Goal: Information Seeking & Learning: Learn about a topic

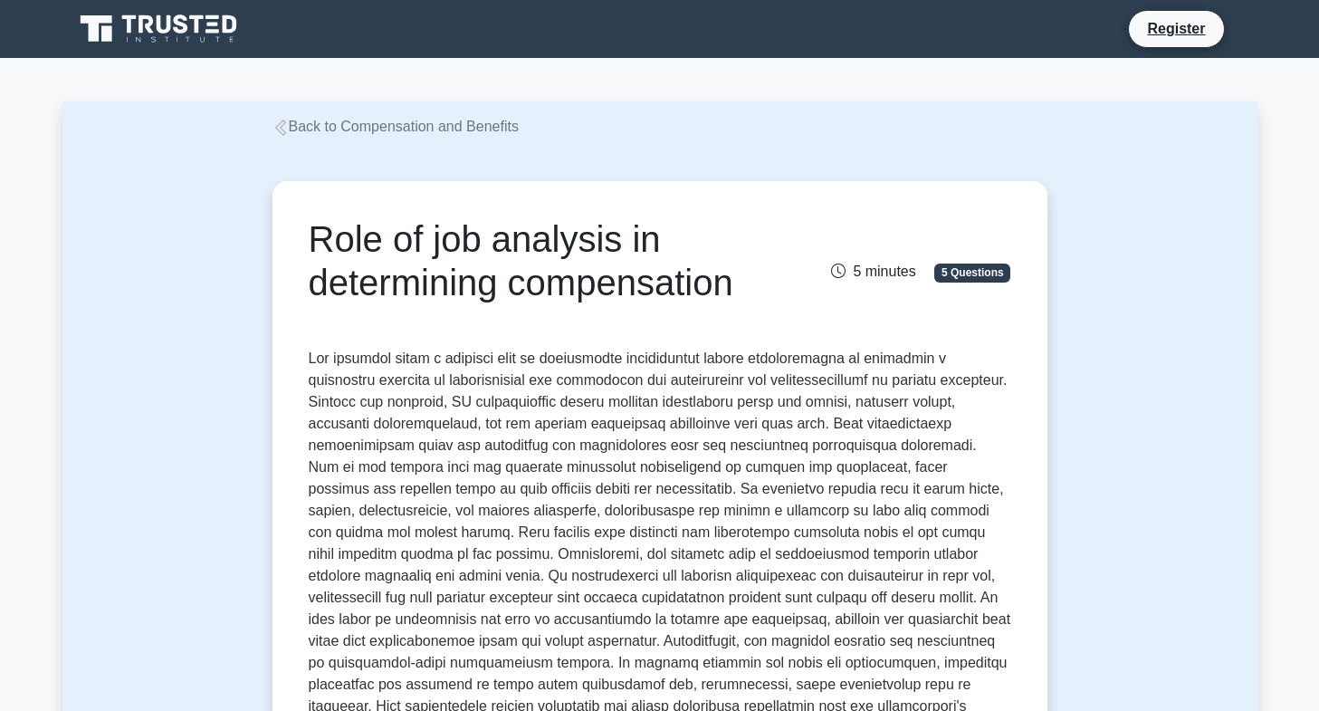
click at [309, 132] on link "Back to Compensation and Benefits" at bounding box center [396, 126] width 246 height 15
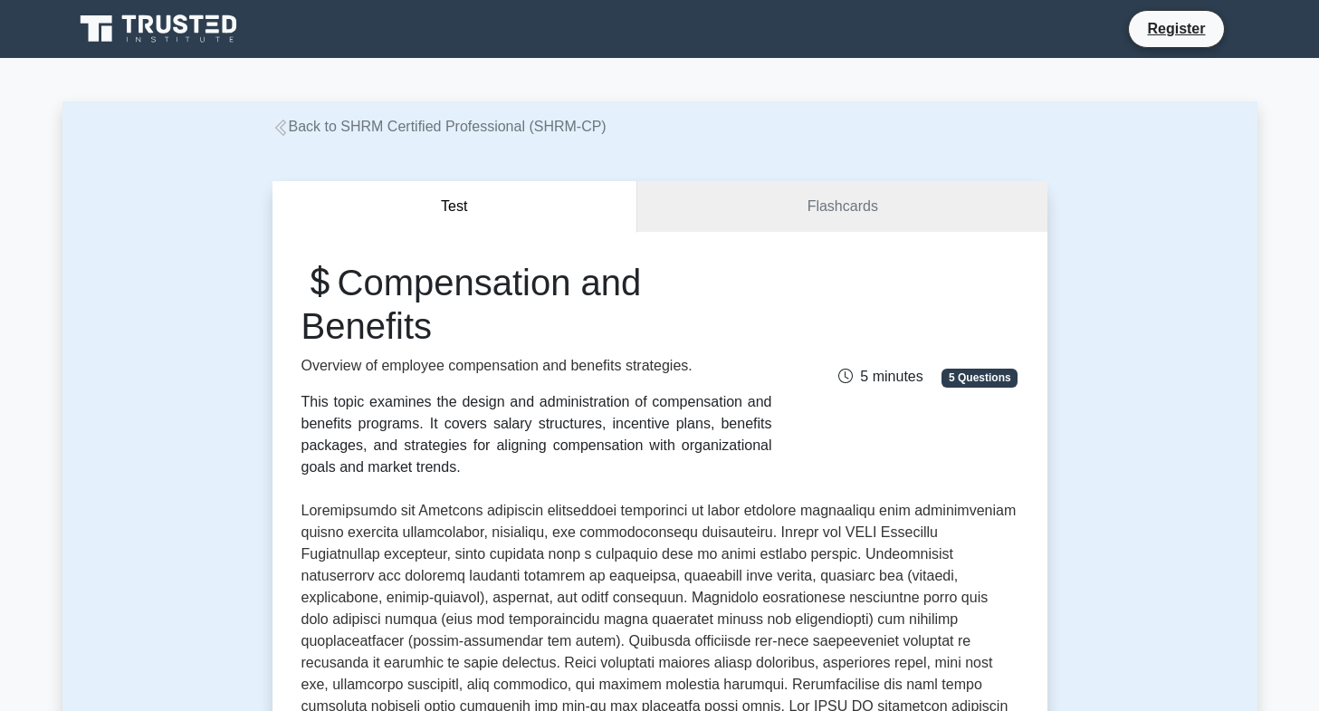
click at [338, 132] on link "Back to SHRM Certified Professional (SHRM-CP)" at bounding box center [440, 126] width 334 height 15
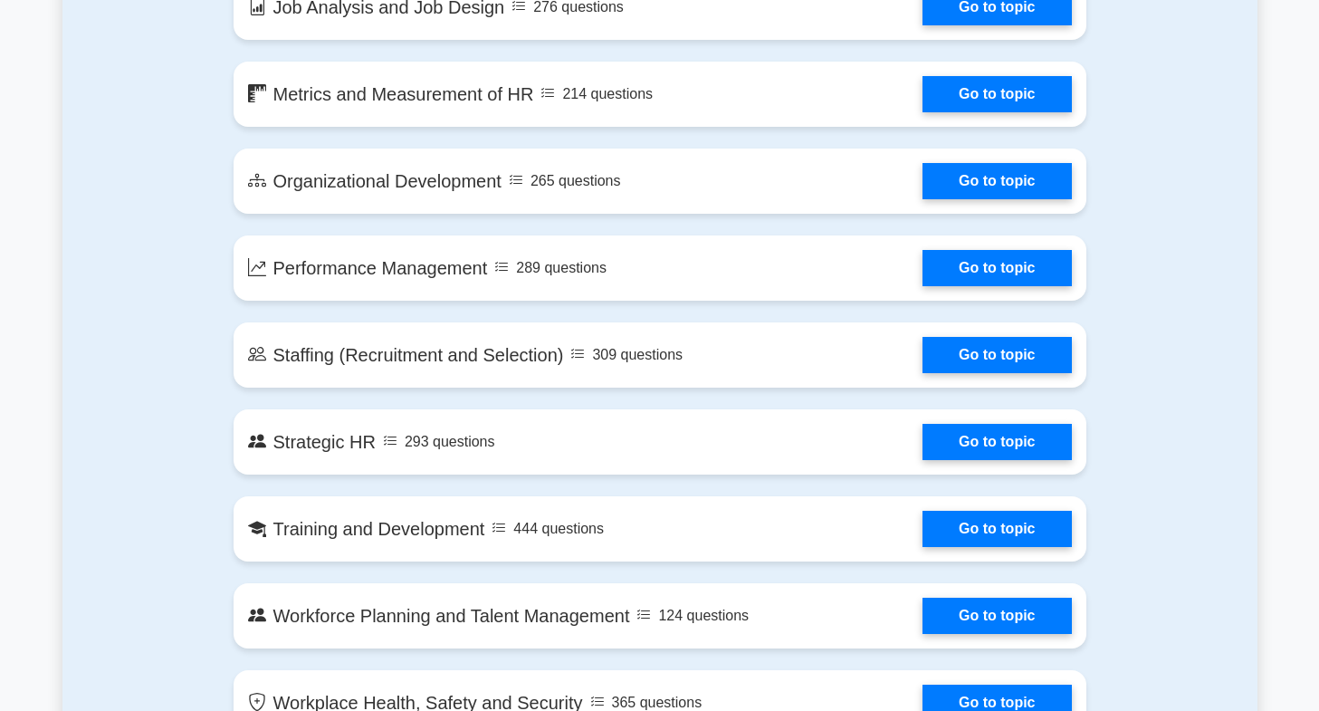
scroll to position [1707, 0]
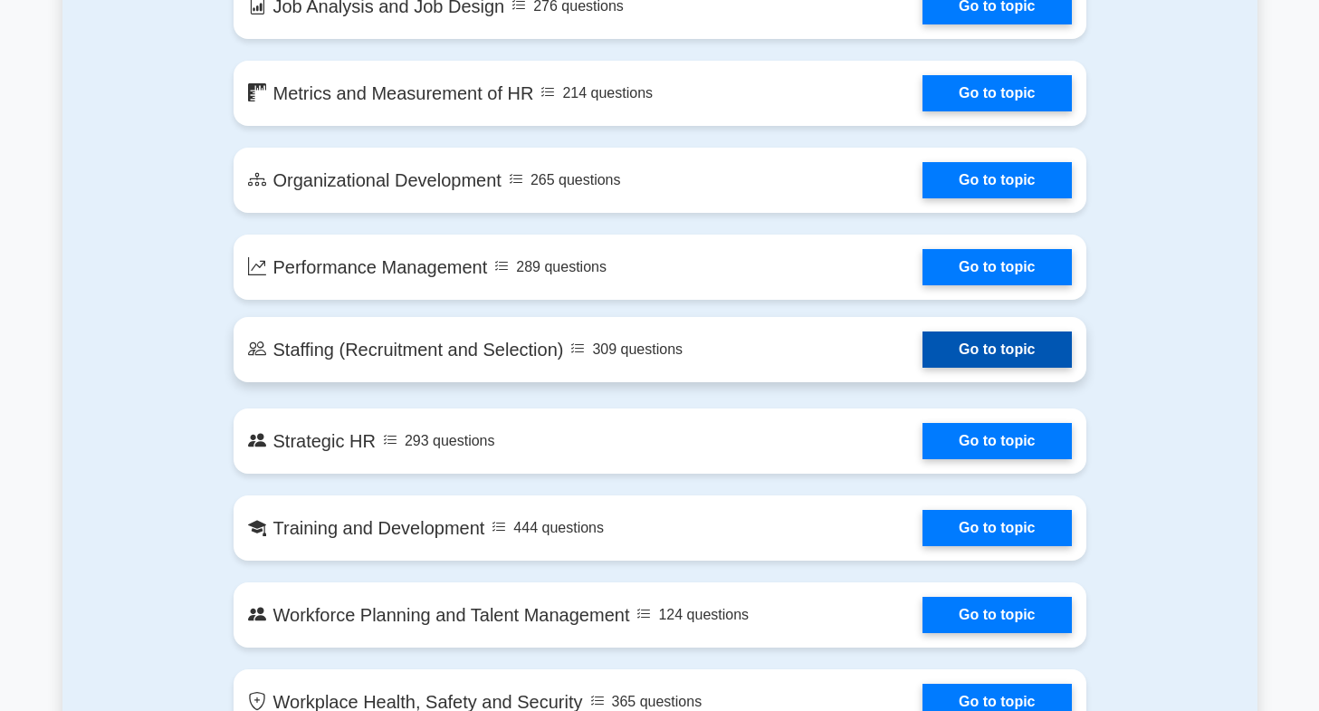
click at [986, 342] on link "Go to topic" at bounding box center [997, 349] width 148 height 36
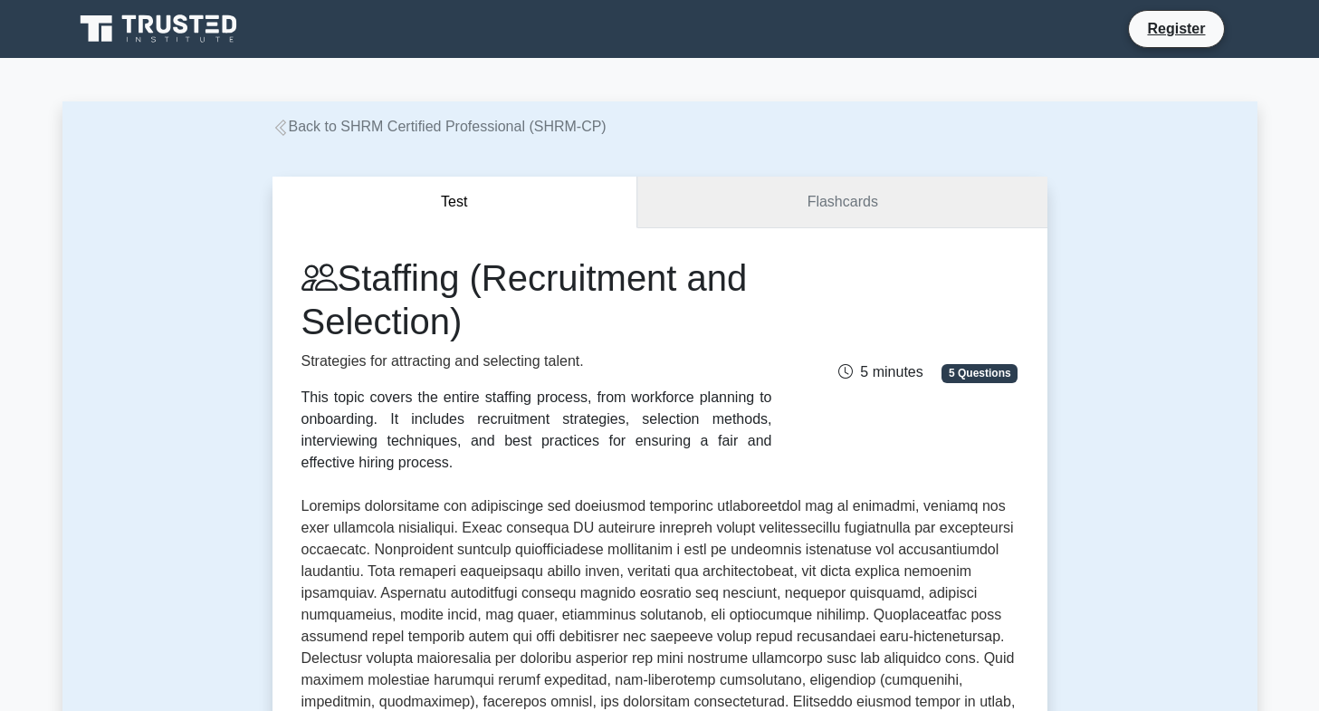
click at [734, 204] on link "Flashcards" at bounding box center [841, 203] width 409 height 52
